Goal: Check status: Check status

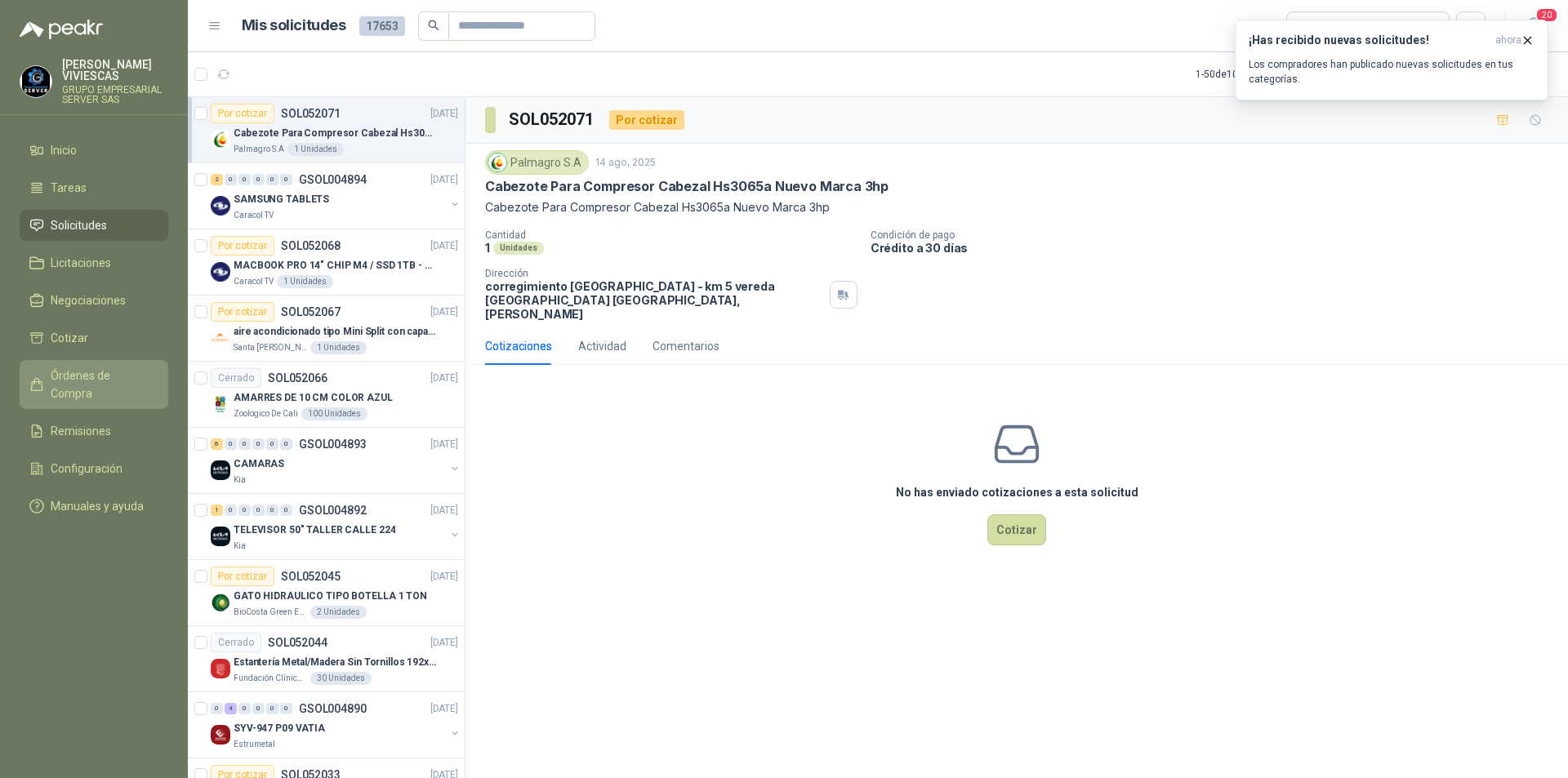
click at [81, 376] on span "Órdenes de Compra" at bounding box center [101, 385] width 102 height 36
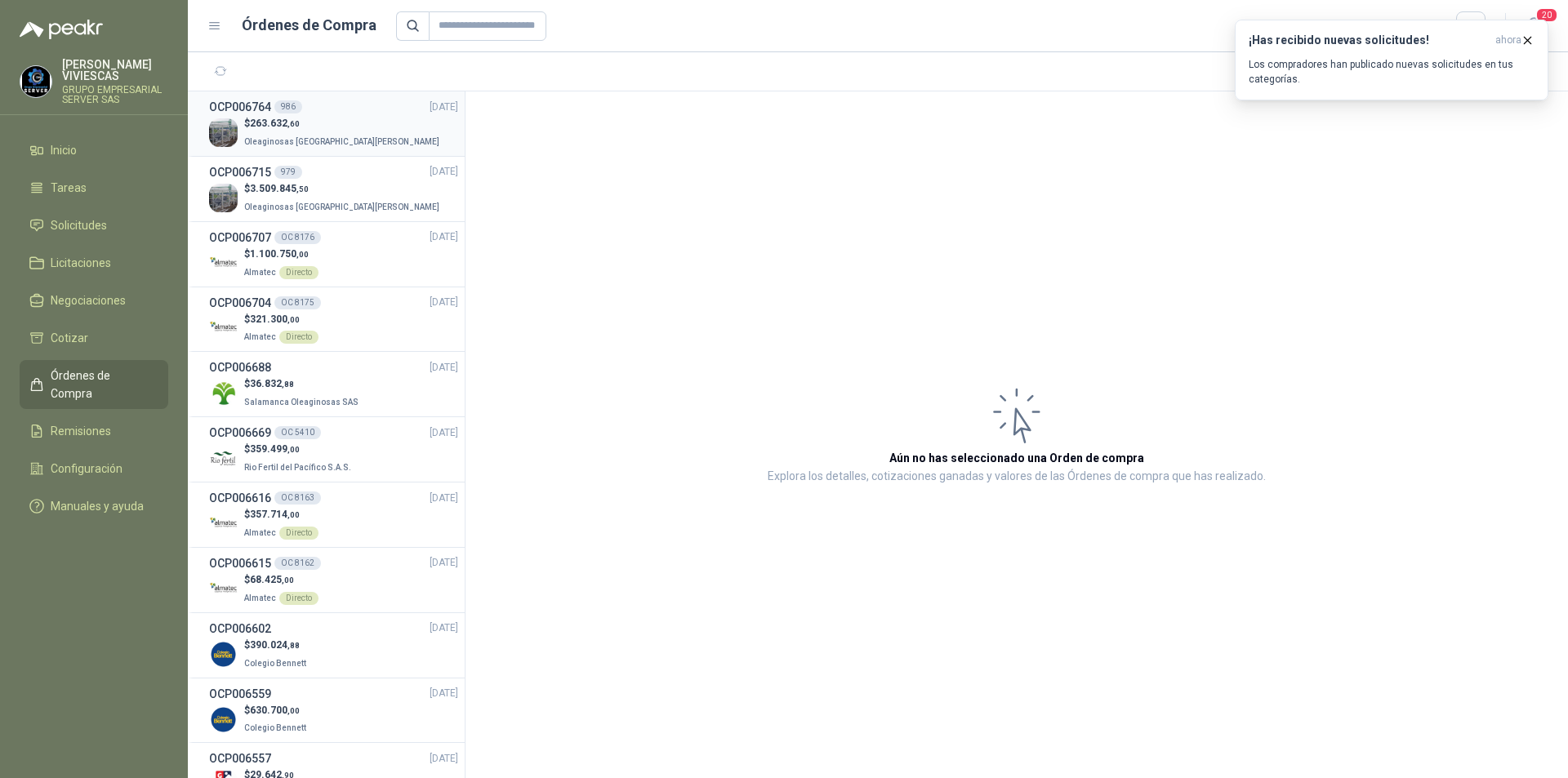
click at [292, 116] on p "$ 263.632 ,60" at bounding box center [343, 123] width 198 height 16
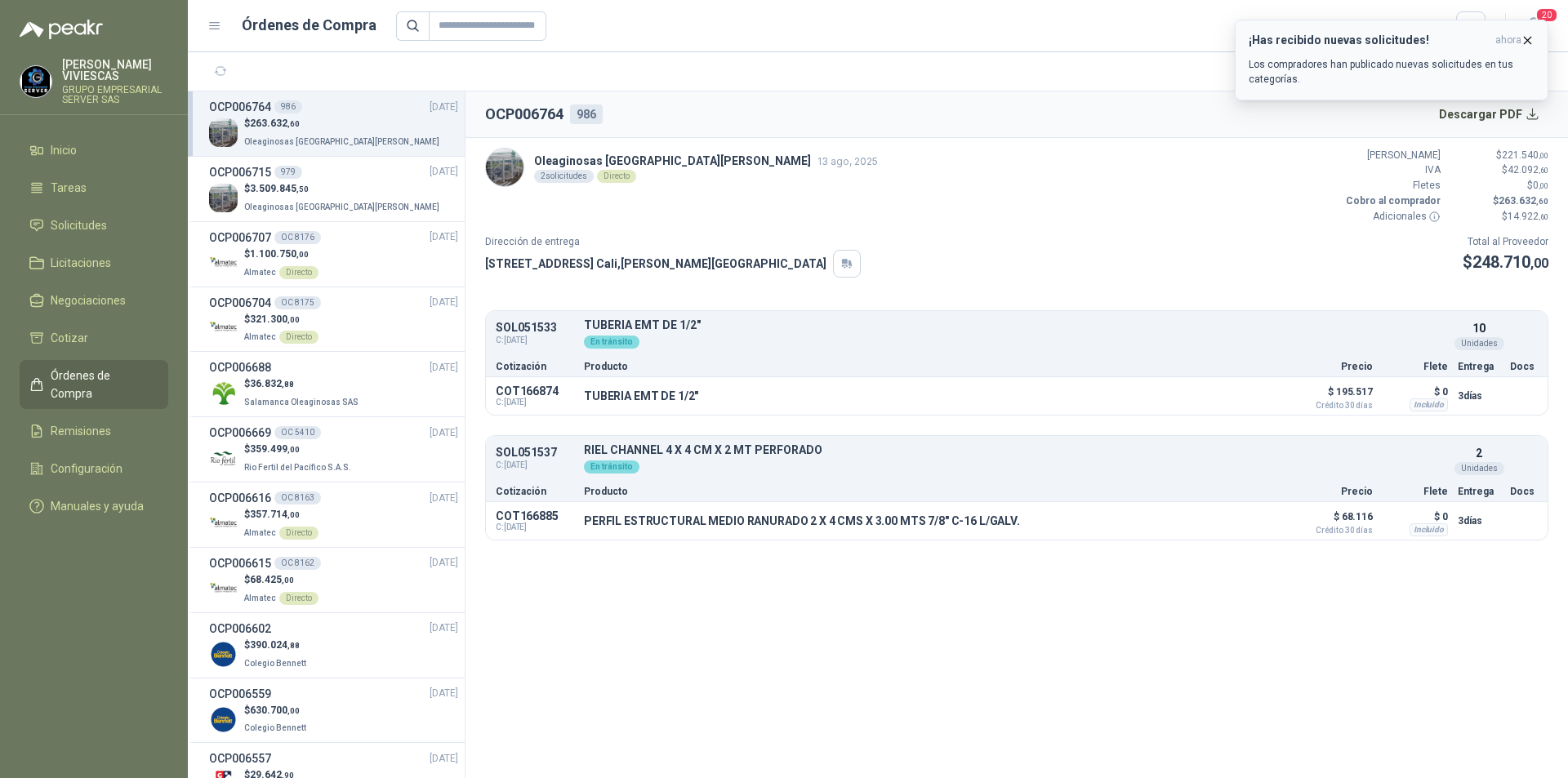
click at [1527, 37] on icon "button" at bounding box center [1527, 41] width 14 height 14
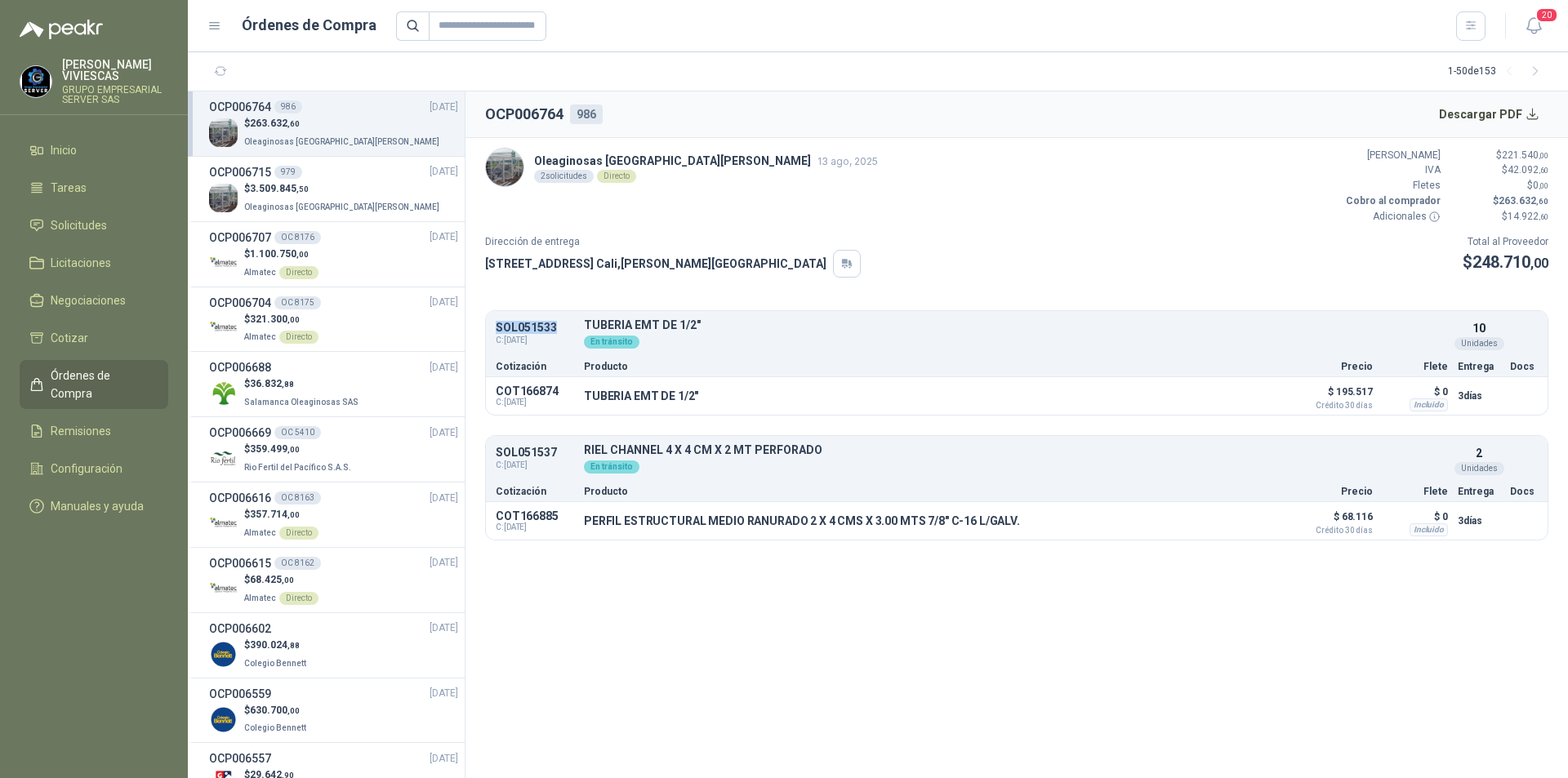
drag, startPoint x: 493, startPoint y: 327, endPoint x: 552, endPoint y: 325, distance: 59.0
click at [577, 326] on div "SOL051533 C: [DATE] TUBERIA EMT DE 1/2" Detalles En [PERSON_NAME] 10 Unidades" at bounding box center [1017, 334] width 1062 height 41
copy p "SOL051533"
click at [83, 227] on span "Solicitudes" at bounding box center [78, 225] width 56 height 18
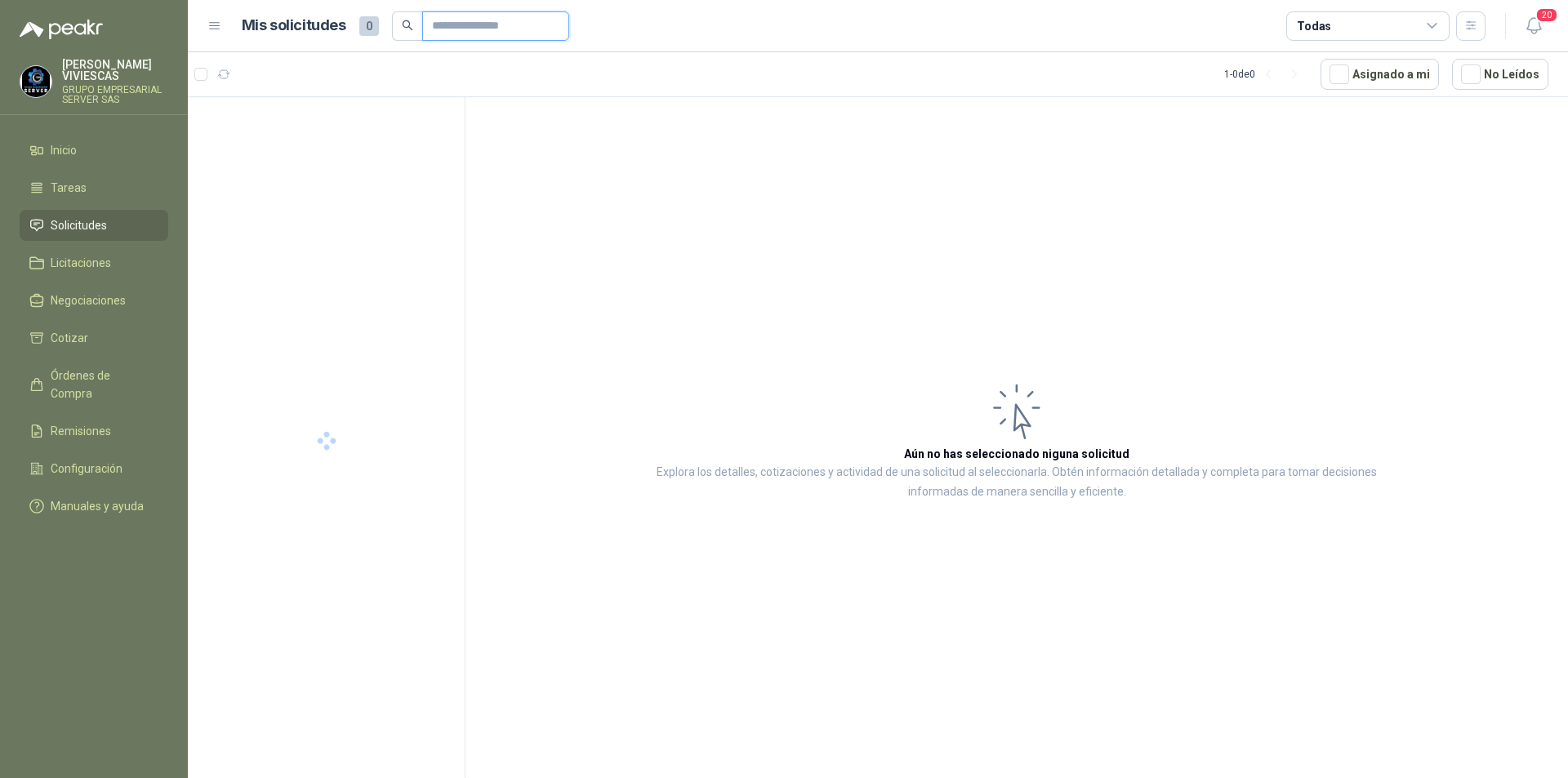
click at [473, 26] on input "text" at bounding box center [489, 26] width 115 height 27
paste input "*********"
type input "*********"
click at [318, 135] on p "EX -000645 - MATERIALES PARA BOMBAS STANDBY PLANTA" at bounding box center [335, 134] width 204 height 16
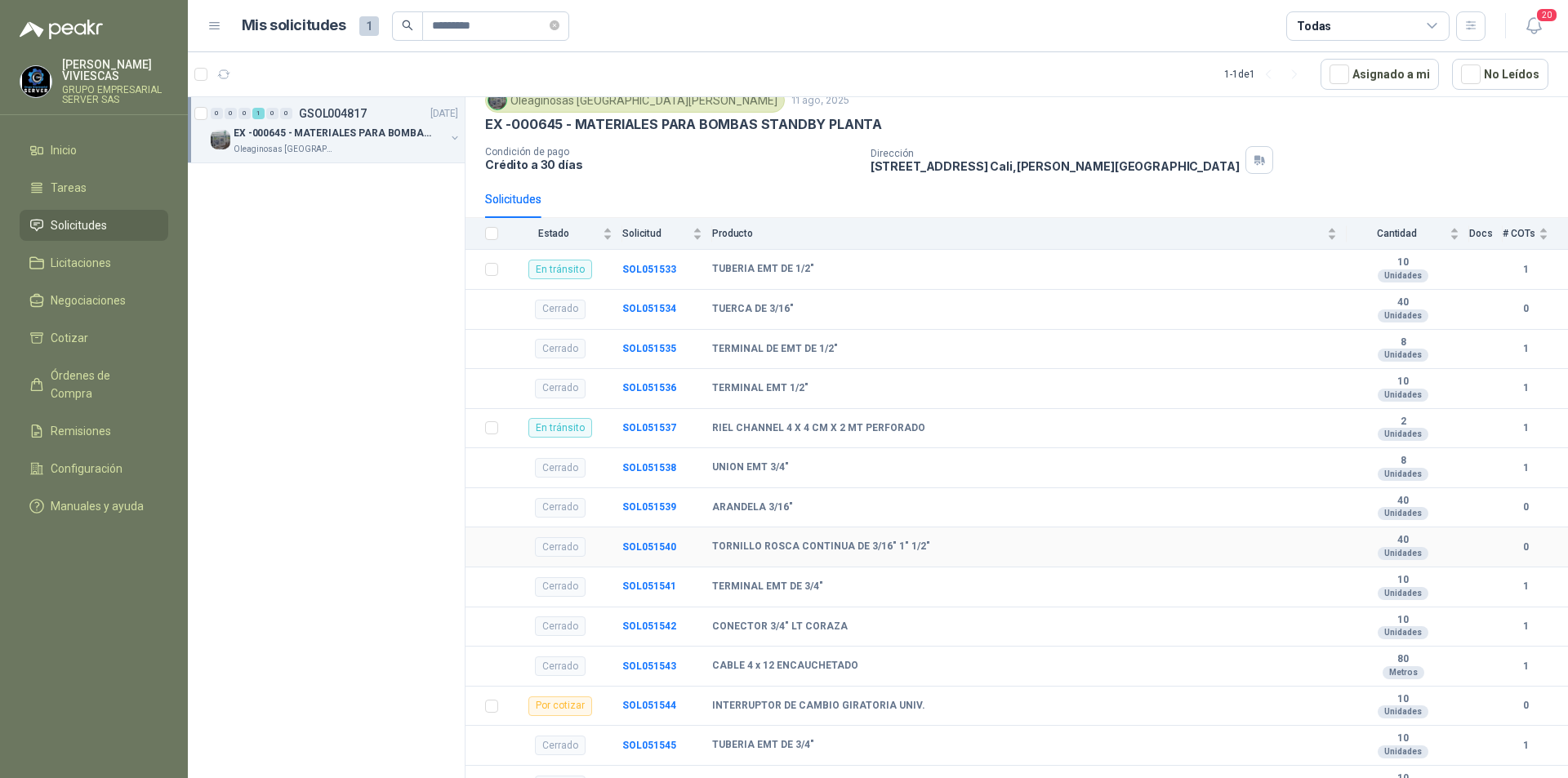
scroll to position [87, 0]
